Goal: Information Seeking & Learning: Understand process/instructions

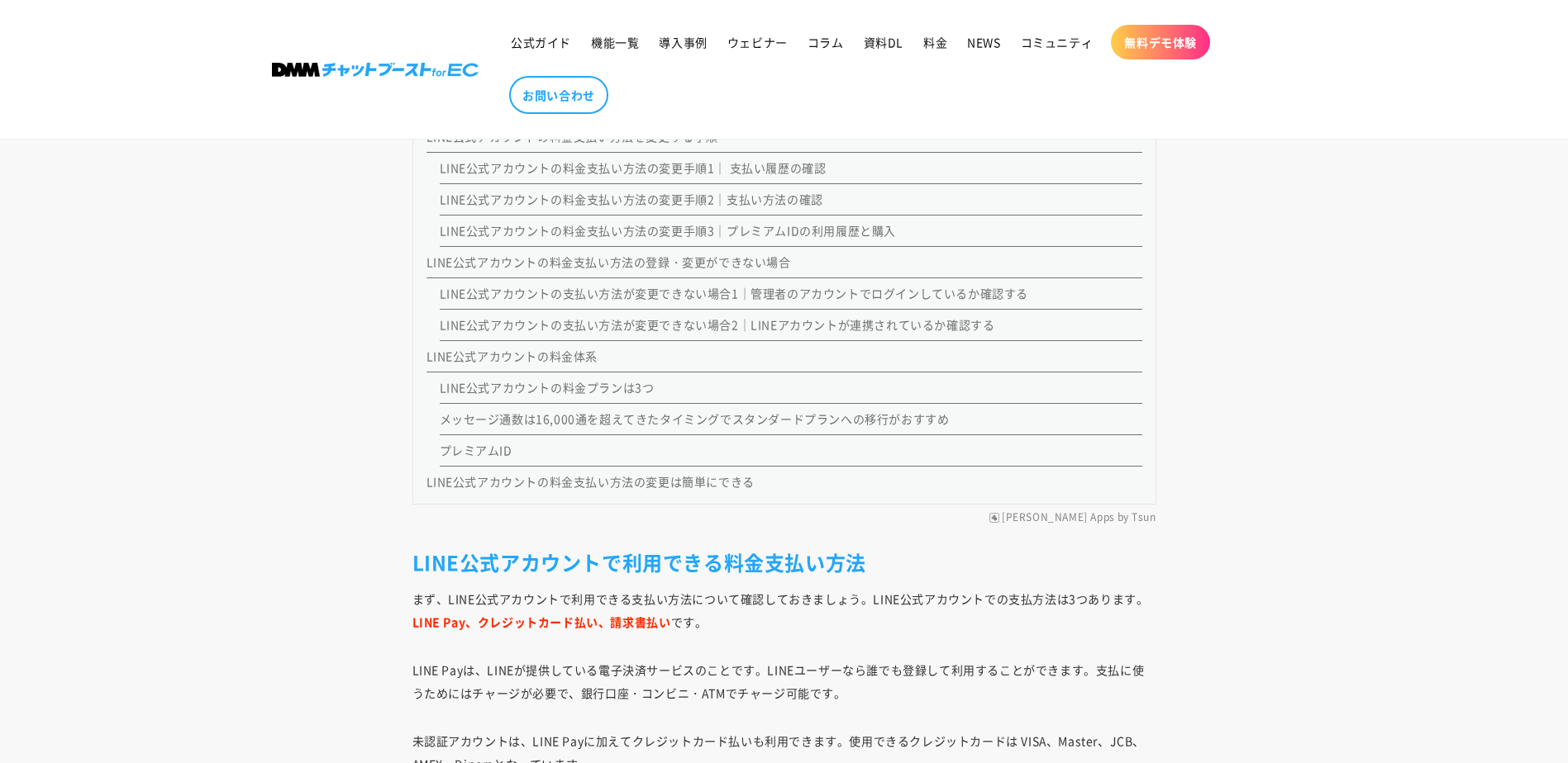
scroll to position [2034, 0]
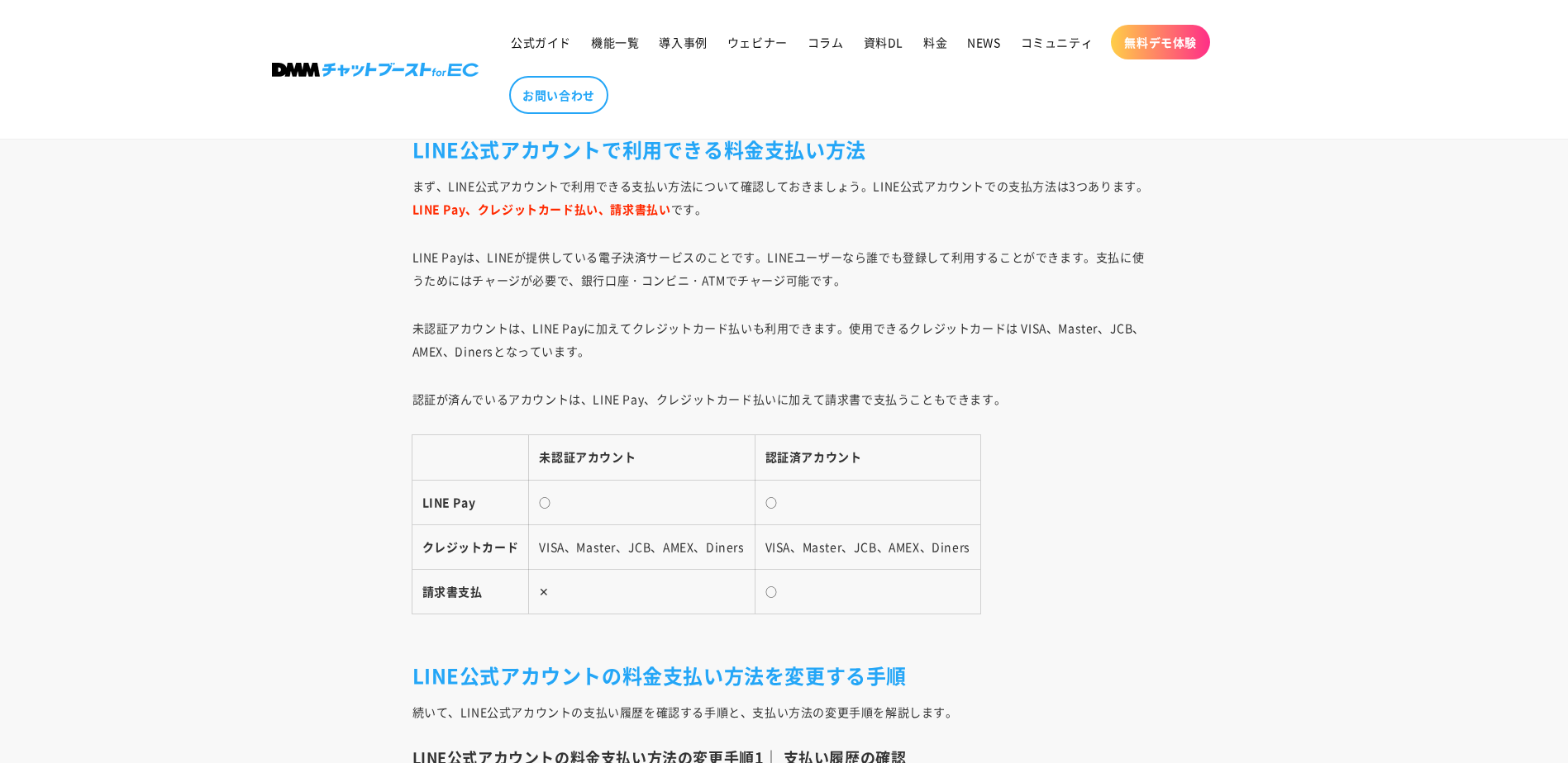
click at [880, 332] on p "未認証アカウントは、LINE Payに加えてクレジットカード払いも利用できます。使用できるクレジットカードは VISA、Master、JCB、AMEX、Din…" at bounding box center [784, 339] width 743 height 46
drag, startPoint x: 880, startPoint y: 332, endPoint x: 528, endPoint y: 379, distance: 355.1
drag, startPoint x: 1334, startPoint y: 343, endPoint x: 737, endPoint y: 338, distance: 597.0
click at [737, 338] on p "未認証アカウントは、LINE Payに加えてクレジットカード払いも利用できます。使用できるクレジットカードは VISA、Master、JCB、AMEX、Din…" at bounding box center [784, 339] width 743 height 46
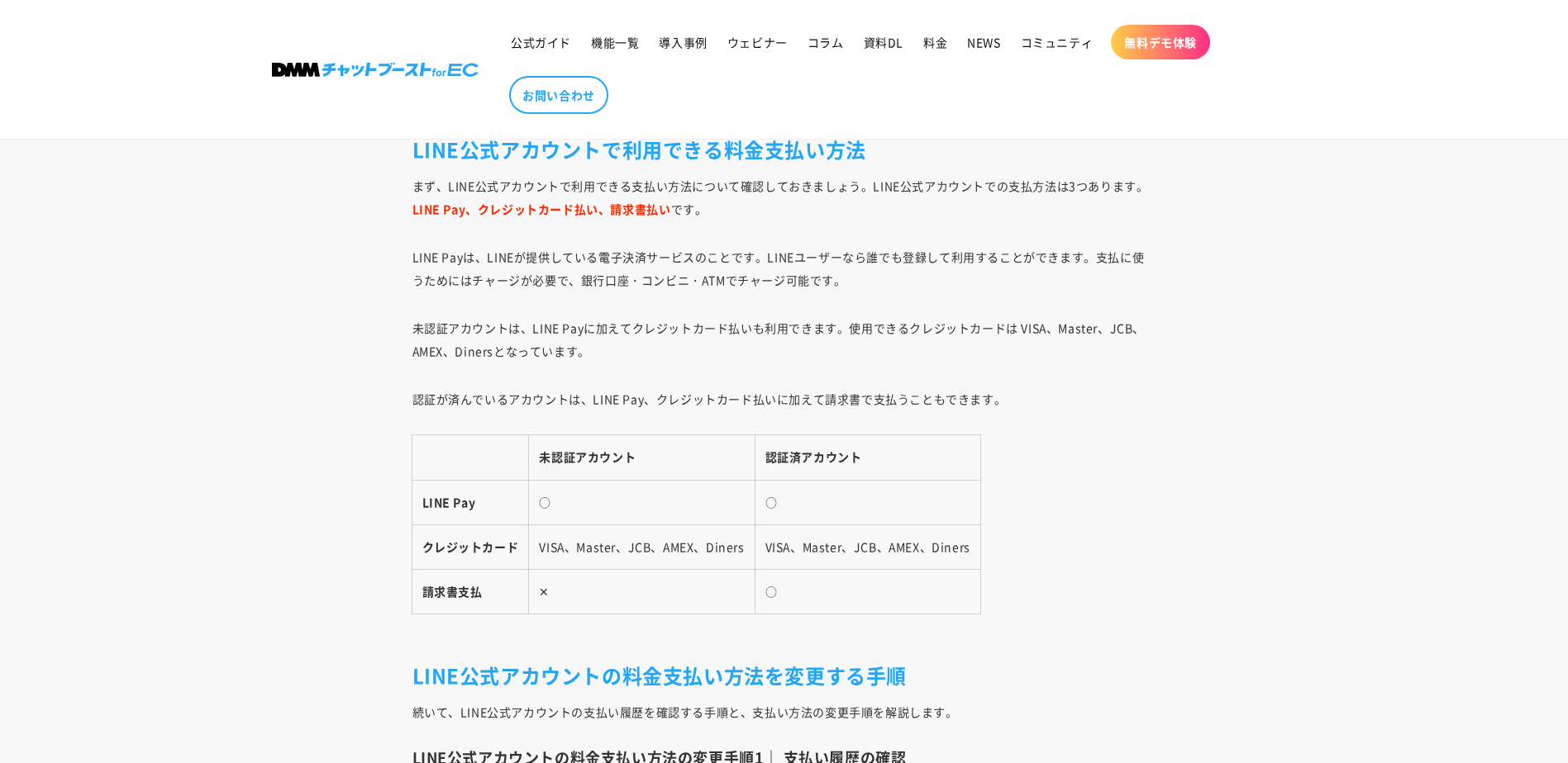
click at [890, 329] on p "未認証アカウントは、LINE Payに加えてクレジットカード払いも利用できます。使用できるクレジットカードは VISA、Master、JCB、AMEX、Din…" at bounding box center [784, 339] width 743 height 46
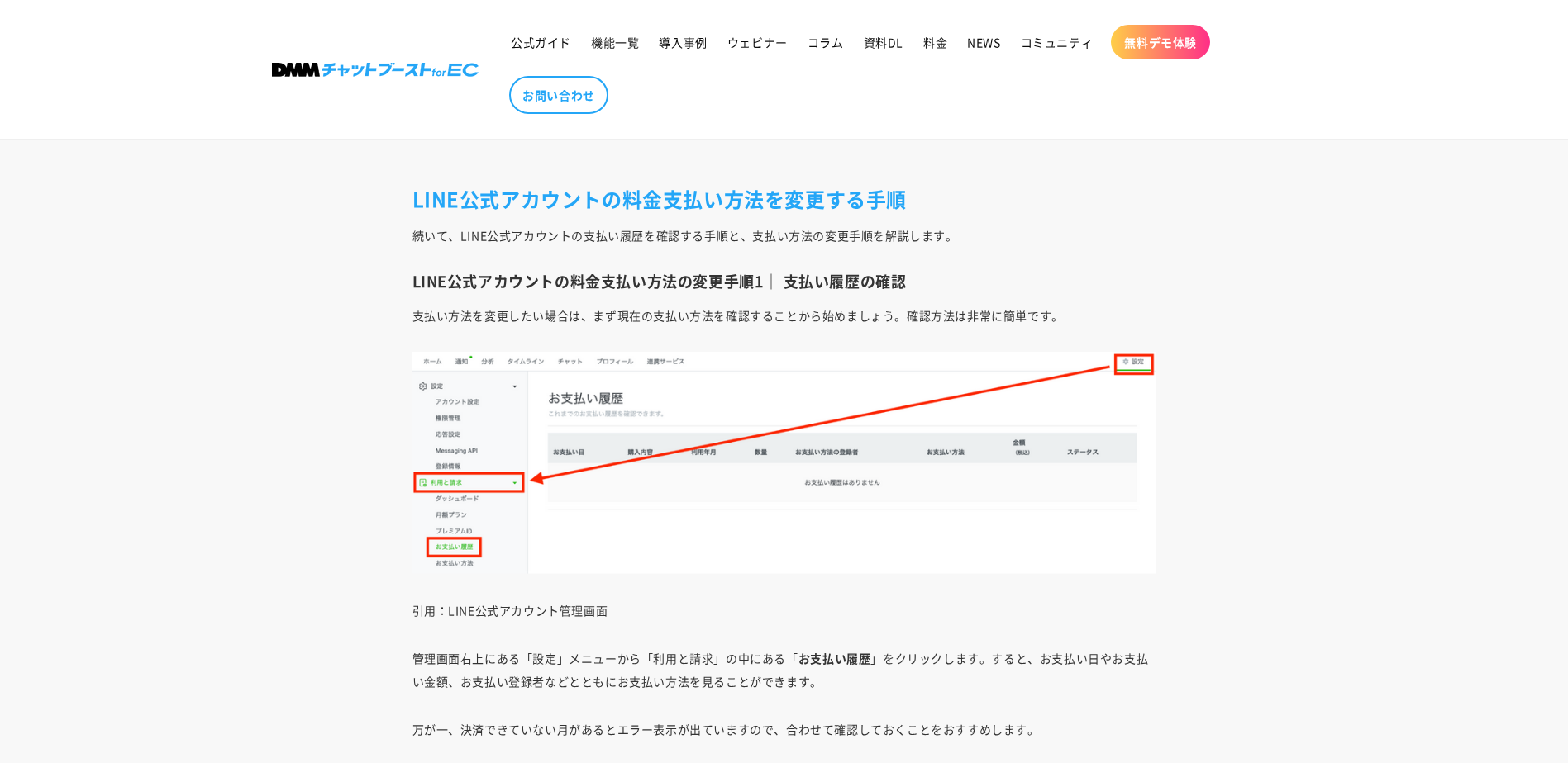
scroll to position [2530, 0]
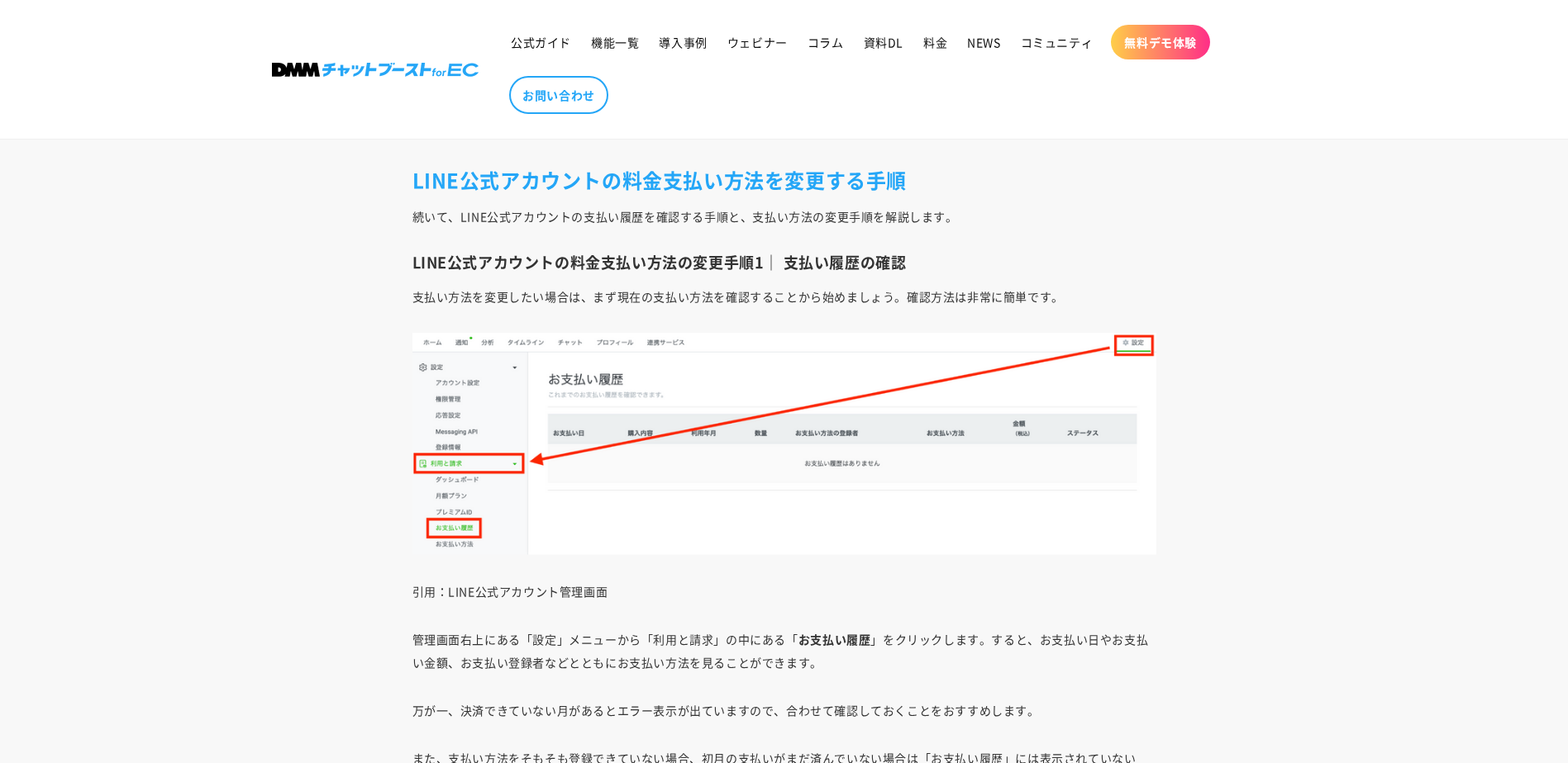
click at [826, 300] on p "支払い方法を変更したい場合は、まず現在の支払い方法を確認することから始めましょう。確認方法は非常に簡単です。" at bounding box center [784, 297] width 743 height 23
drag, startPoint x: 826, startPoint y: 300, endPoint x: 567, endPoint y: 300, distance: 259.0
click at [567, 300] on p "支払い方法を変更したい場合は、まず現在の支払い方法を確認することから始めましょう。確認方法は非常に簡単です。" at bounding box center [784, 297] width 743 height 23
drag, startPoint x: 1415, startPoint y: 293, endPoint x: 1102, endPoint y: 246, distance: 316.5
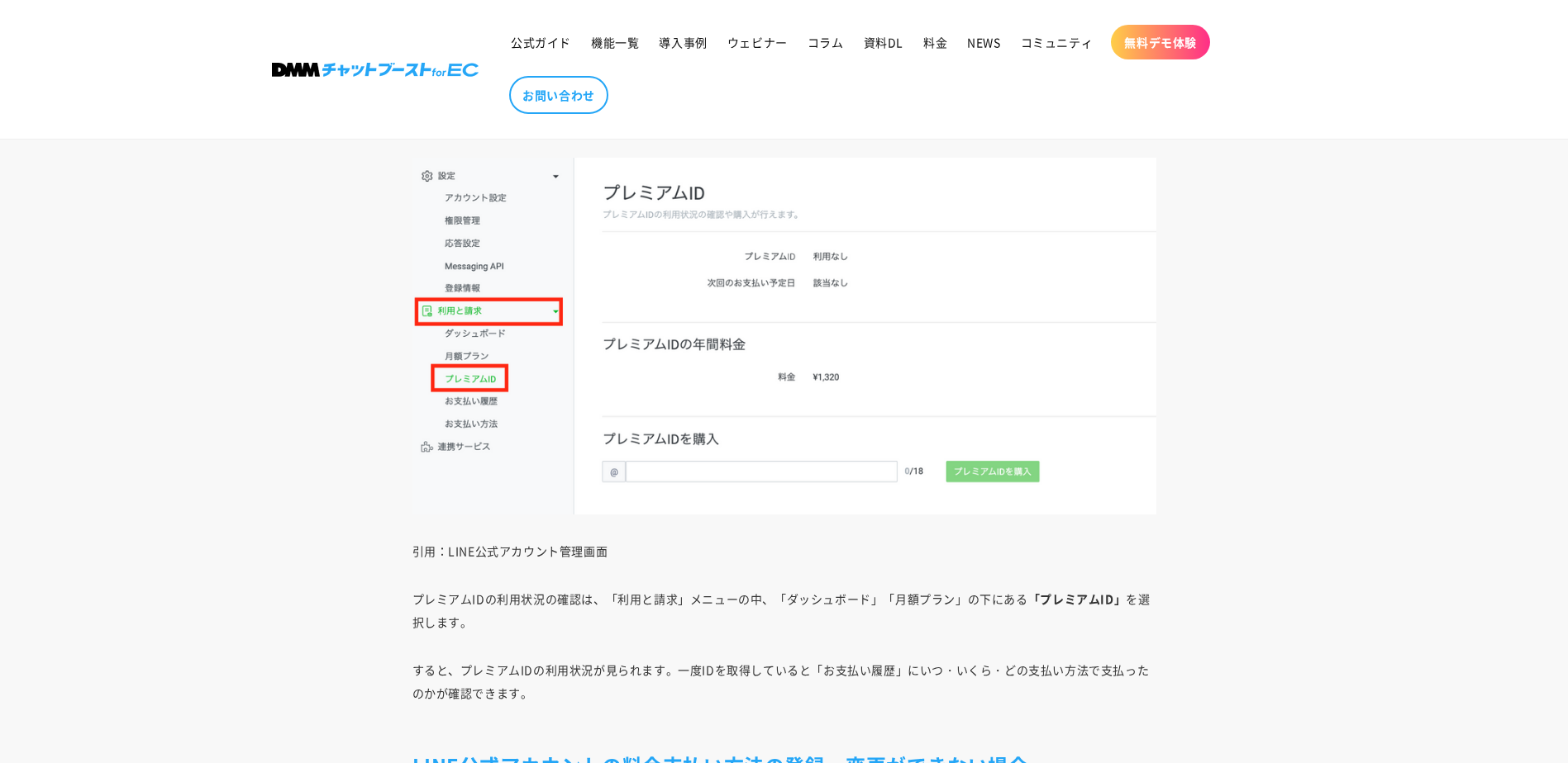
scroll to position [3769, 0]
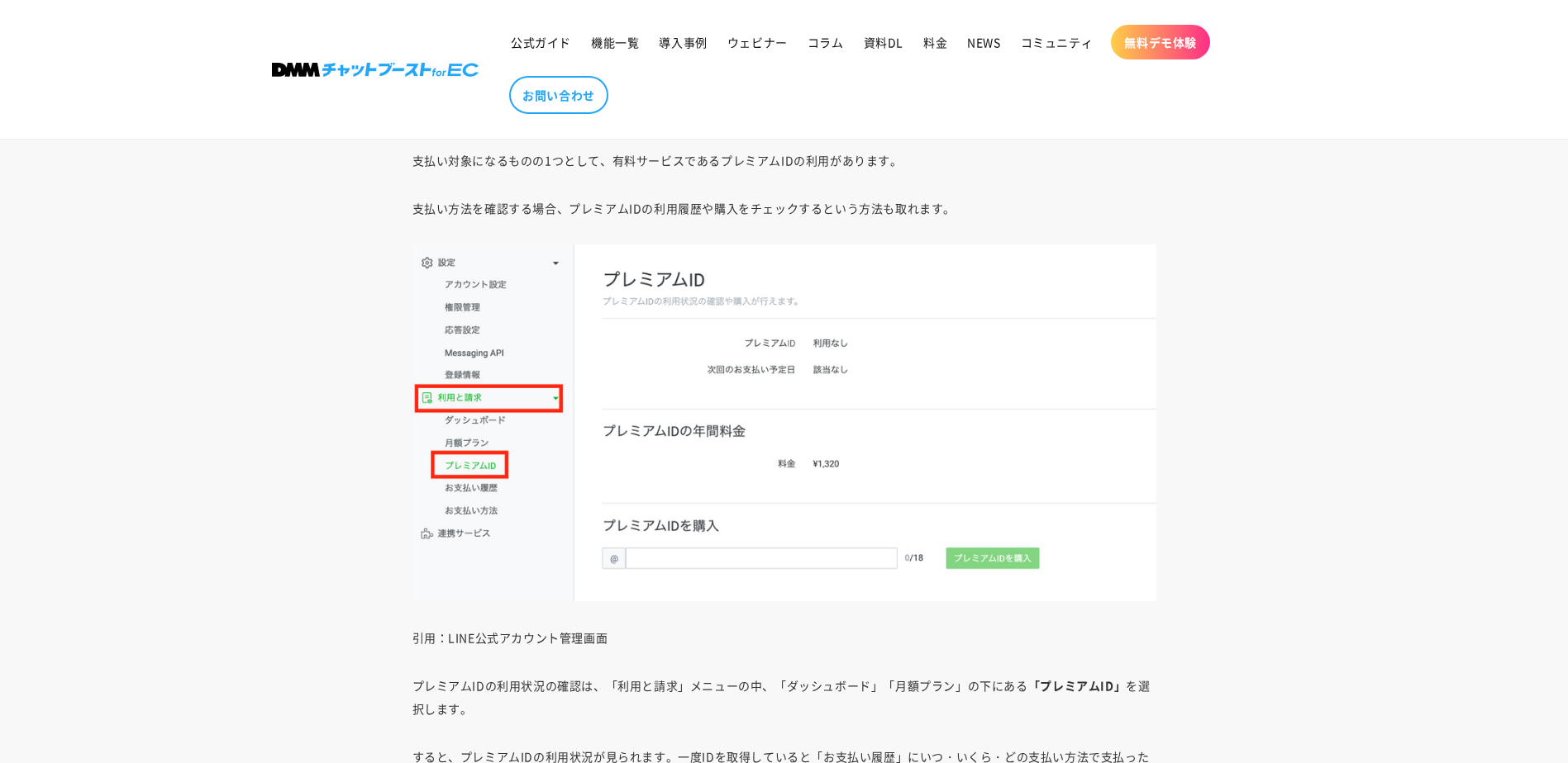
drag, startPoint x: 219, startPoint y: 300, endPoint x: 145, endPoint y: 271, distance: 79.5
click at [145, 271] on article "LINE公式アカウントの支払い方法変更3ステップ！3つの料金プランも紹介 [DATE] Share Share [URL][DOMAIN_NAME] リンク …" at bounding box center [784, 694] width 1568 height 8481
drag, startPoint x: 327, startPoint y: 287, endPoint x: 118, endPoint y: 247, distance: 212.8
click at [118, 247] on article "LINE公式アカウントの支払い方法変更3ステップ！3つの料金プランも紹介 [DATE] Share Share [URL][DOMAIN_NAME] リンク …" at bounding box center [784, 694] width 1568 height 8481
drag, startPoint x: 118, startPoint y: 247, endPoint x: 89, endPoint y: 210, distance: 47.0
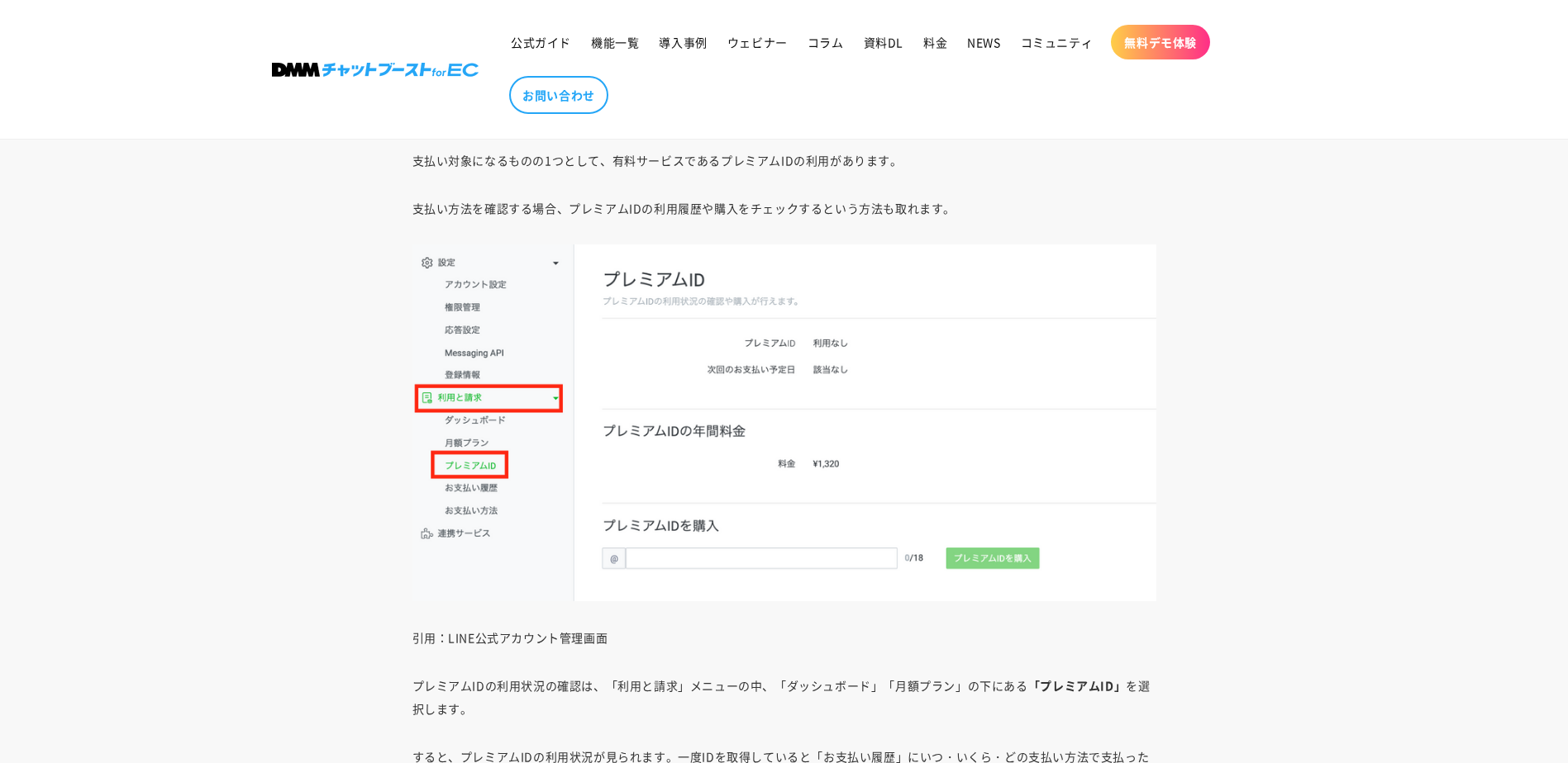
click at [89, 210] on article "LINE公式アカウントの支払い方法変更3ステップ！3つの料金プランも紹介 [DATE] Share Share [URL][DOMAIN_NAME] リンク …" at bounding box center [784, 694] width 1568 height 8481
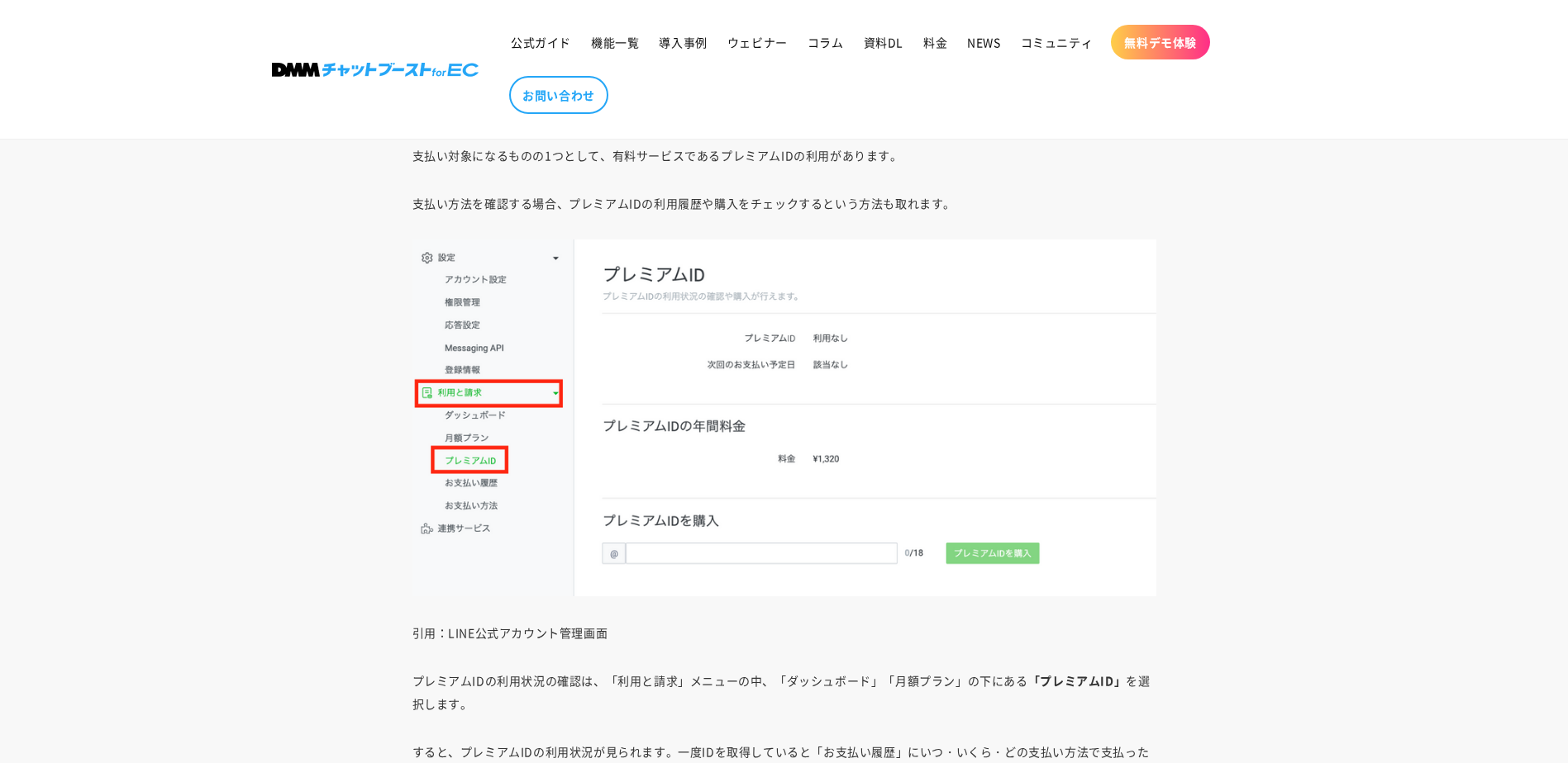
scroll to position [4017, 0]
